Goal: Navigation & Orientation: Find specific page/section

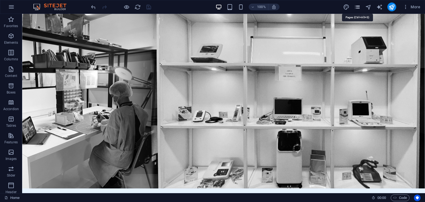
click at [360, 8] on icon "pages" at bounding box center [357, 7] width 6 height 6
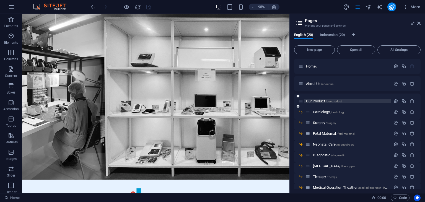
scroll to position [83, 0]
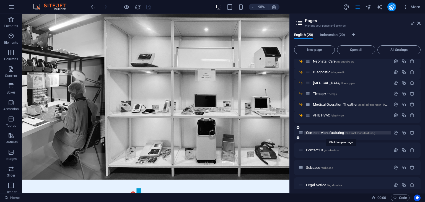
click at [331, 133] on span "Contract Manufacturing /contract-manufacturing" at bounding box center [340, 133] width 69 height 4
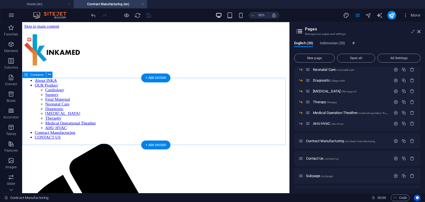
scroll to position [0, 0]
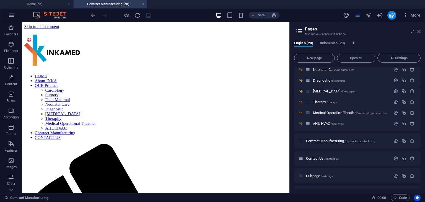
drag, startPoint x: 419, startPoint y: 31, endPoint x: 385, endPoint y: 15, distance: 37.4
click at [419, 31] on icon at bounding box center [418, 31] width 3 height 4
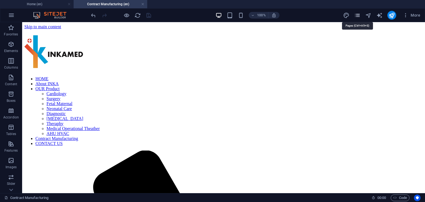
click at [355, 16] on icon "pages" at bounding box center [357, 15] width 6 height 6
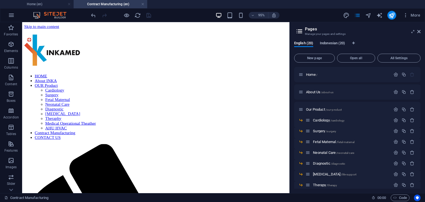
click at [340, 46] on span "Indonesian (20)" at bounding box center [332, 44] width 25 height 8
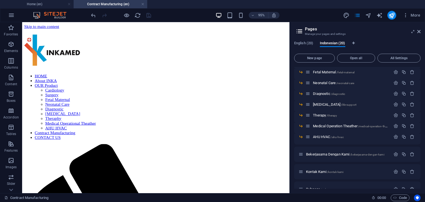
scroll to position [83, 0]
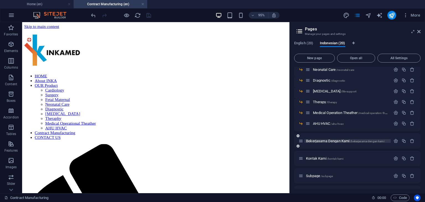
click at [333, 141] on span "Bekerjasama Dengan Kami /bekerjasama-dengan-kami" at bounding box center [345, 141] width 78 height 4
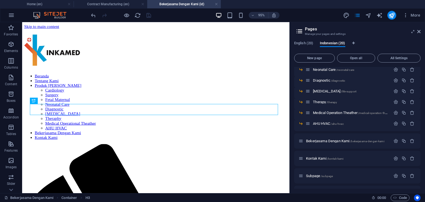
scroll to position [0, 0]
click at [418, 32] on icon at bounding box center [418, 31] width 3 height 4
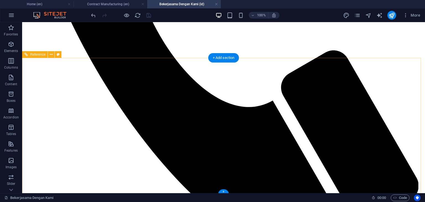
scroll to position [427, 0]
